Goal: Transaction & Acquisition: Download file/media

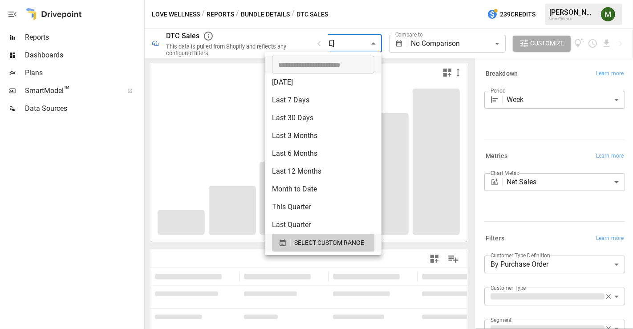
click at [372, 0] on body "**********" at bounding box center [316, 0] width 633 height 0
click at [281, 240] on icon "button" at bounding box center [283, 243] width 6 height 7
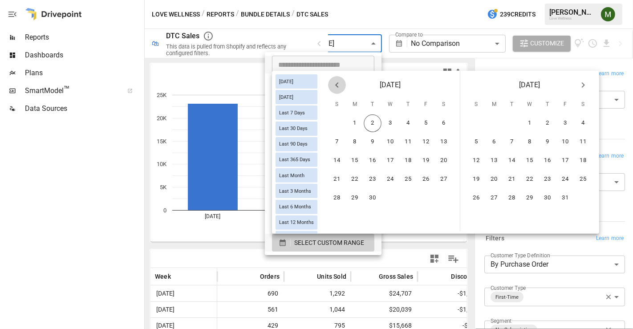
click at [340, 81] on icon "Previous month" at bounding box center [337, 85] width 11 height 11
click at [343, 189] on button "24" at bounding box center [337, 198] width 18 height 18
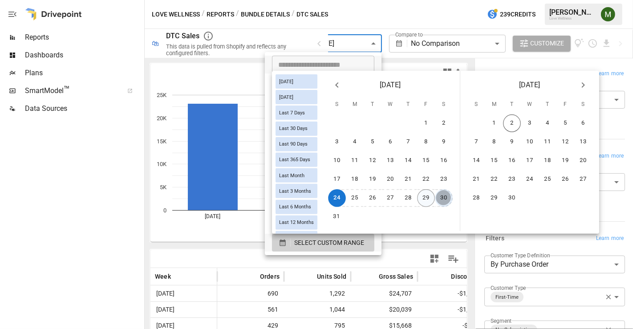
drag, startPoint x: 453, startPoint y: 196, endPoint x: 430, endPoint y: 192, distance: 23.2
click at [453, 196] on button "30" at bounding box center [444, 198] width 18 height 18
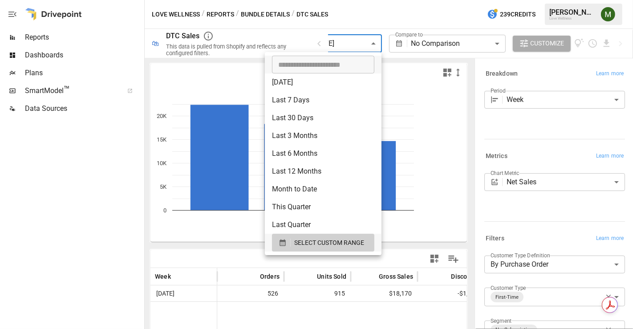
drag, startPoint x: 132, startPoint y: 195, endPoint x: 127, endPoint y: 194, distance: 5.4
click at [132, 195] on div at bounding box center [316, 164] width 633 height 329
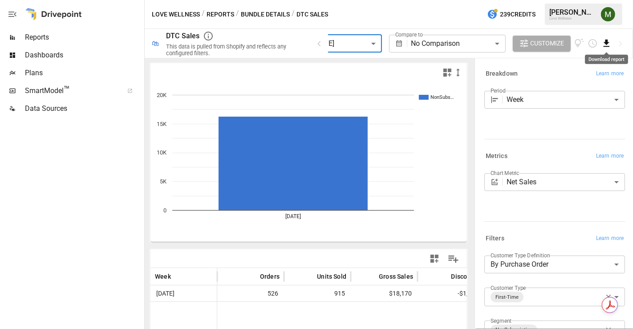
click at [607, 47] on icon "Download report" at bounding box center [607, 43] width 10 height 10
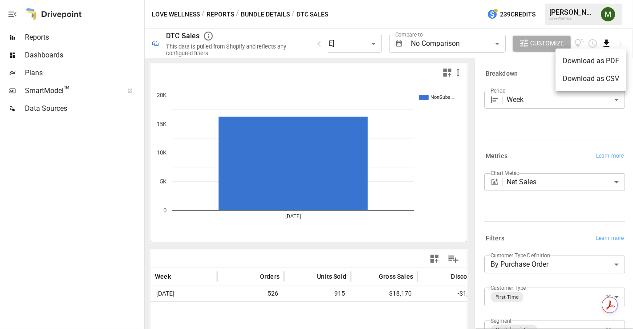
click at [585, 72] on li "Download as CSV" at bounding box center [591, 79] width 71 height 18
